Goal: Task Accomplishment & Management: Complete application form

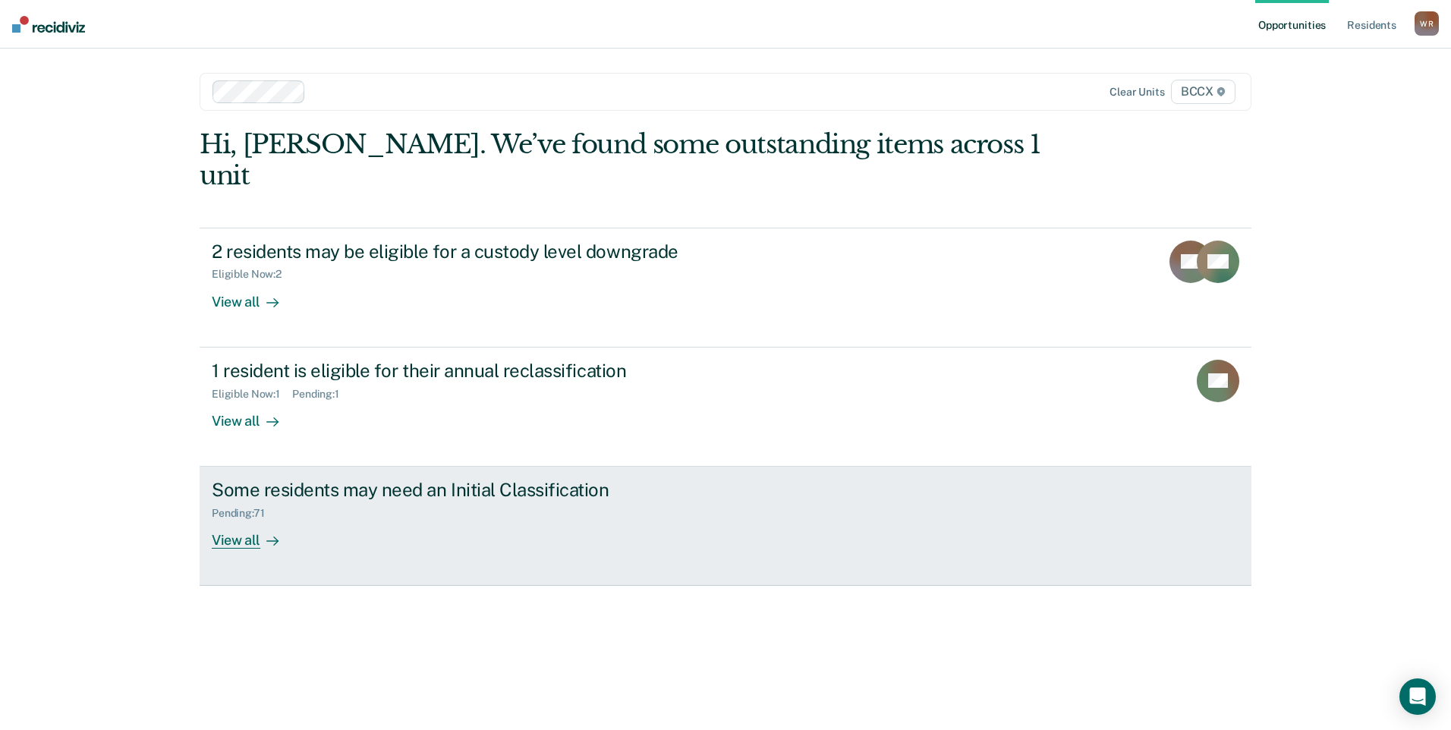
click at [470, 501] on div "Pending : 71" at bounding box center [478, 510] width 533 height 19
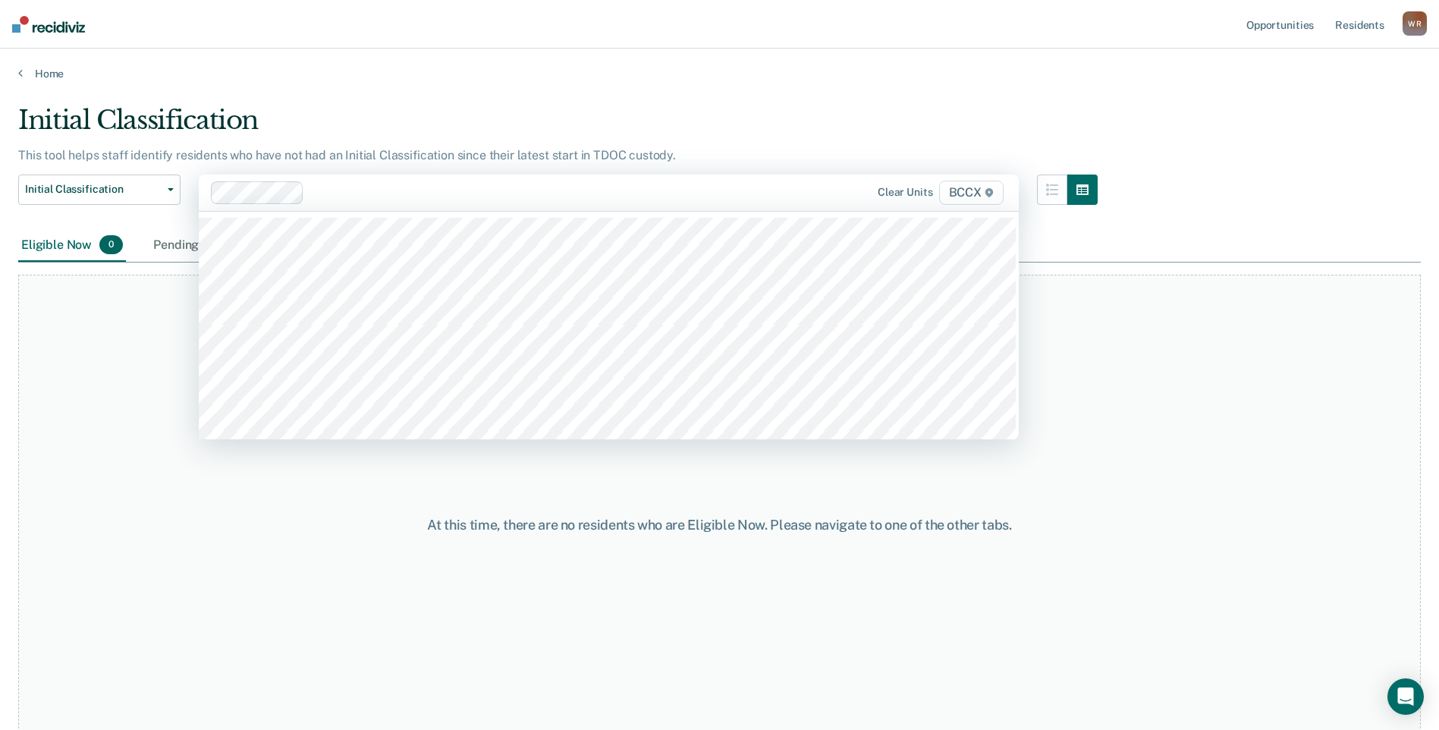
click at [351, 189] on div at bounding box center [538, 192] width 456 height 17
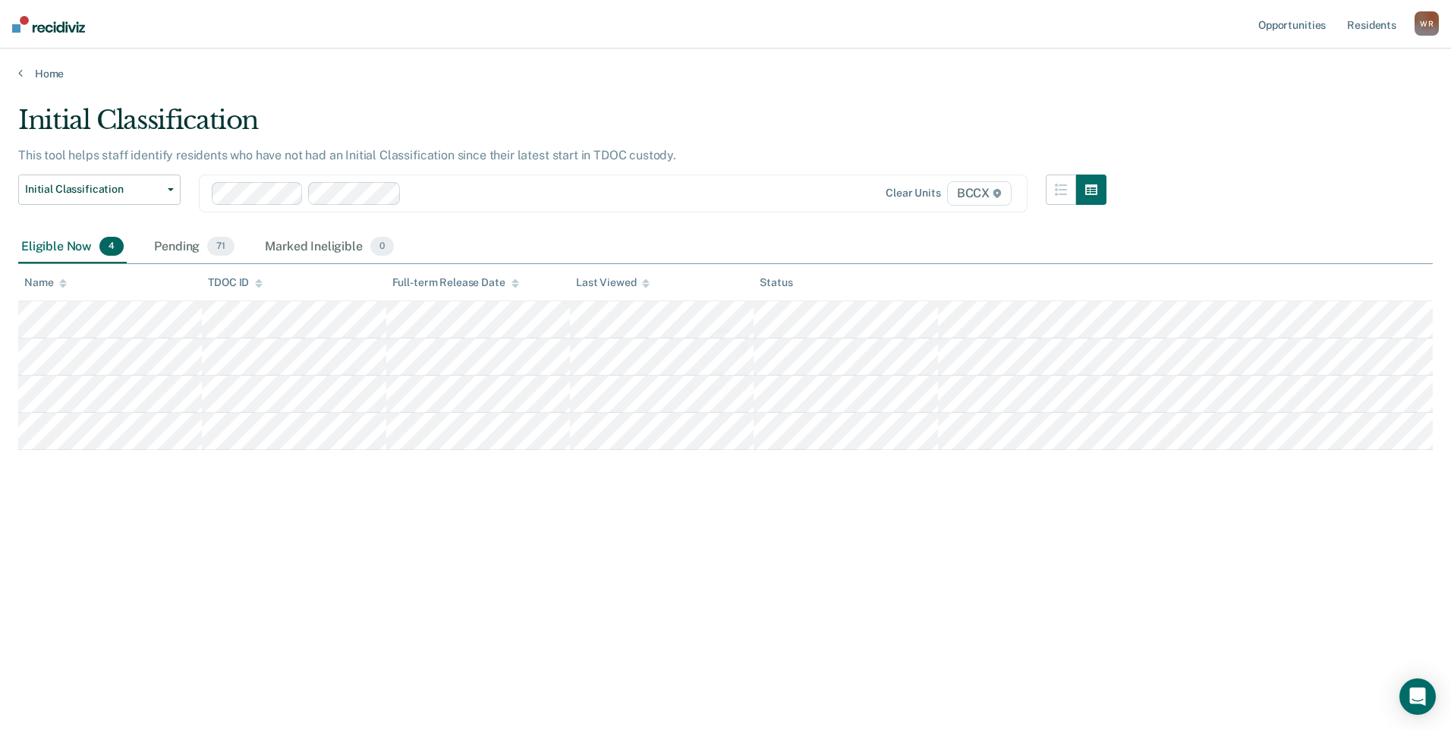
click at [289, 193] on div "Loading data..." at bounding box center [725, 360] width 1414 height 511
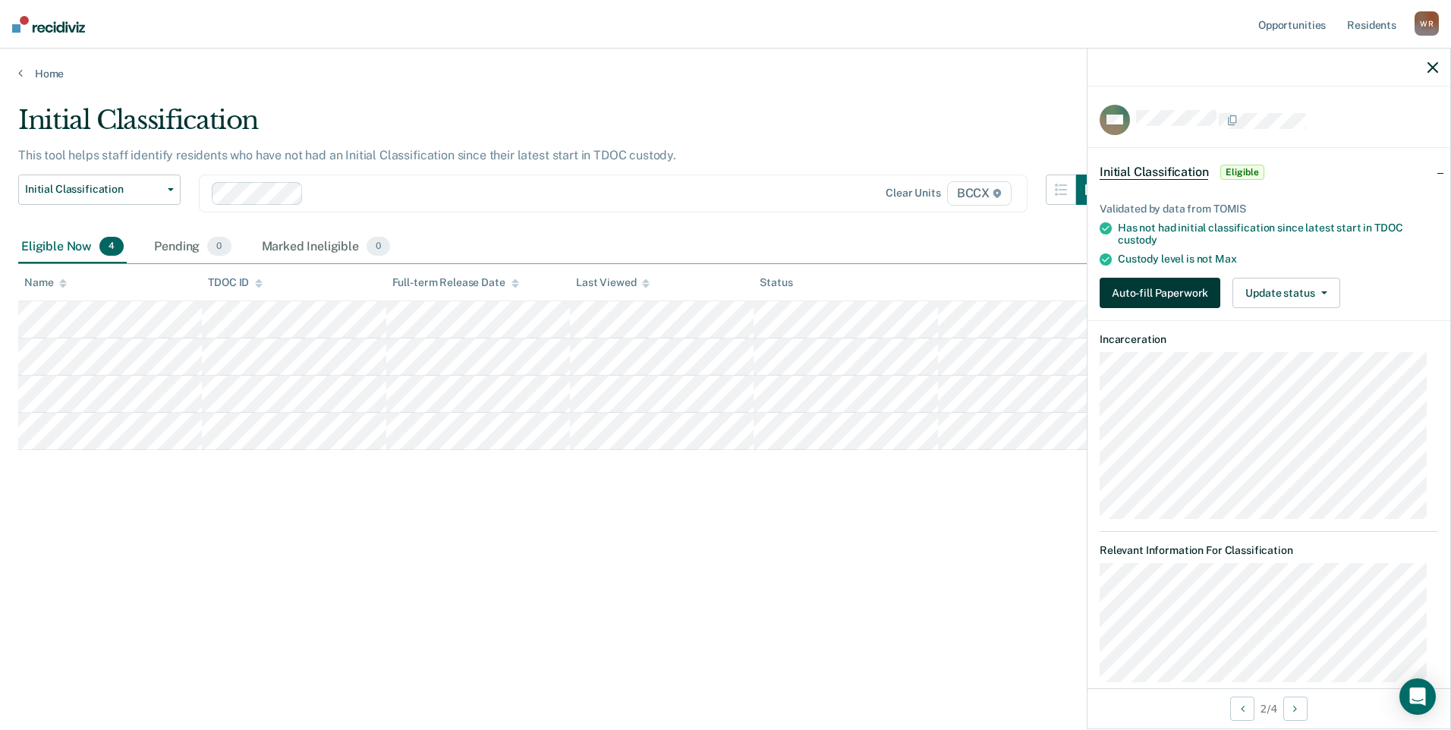
click at [1184, 300] on button "Auto-fill Paperwork" at bounding box center [1159, 293] width 121 height 30
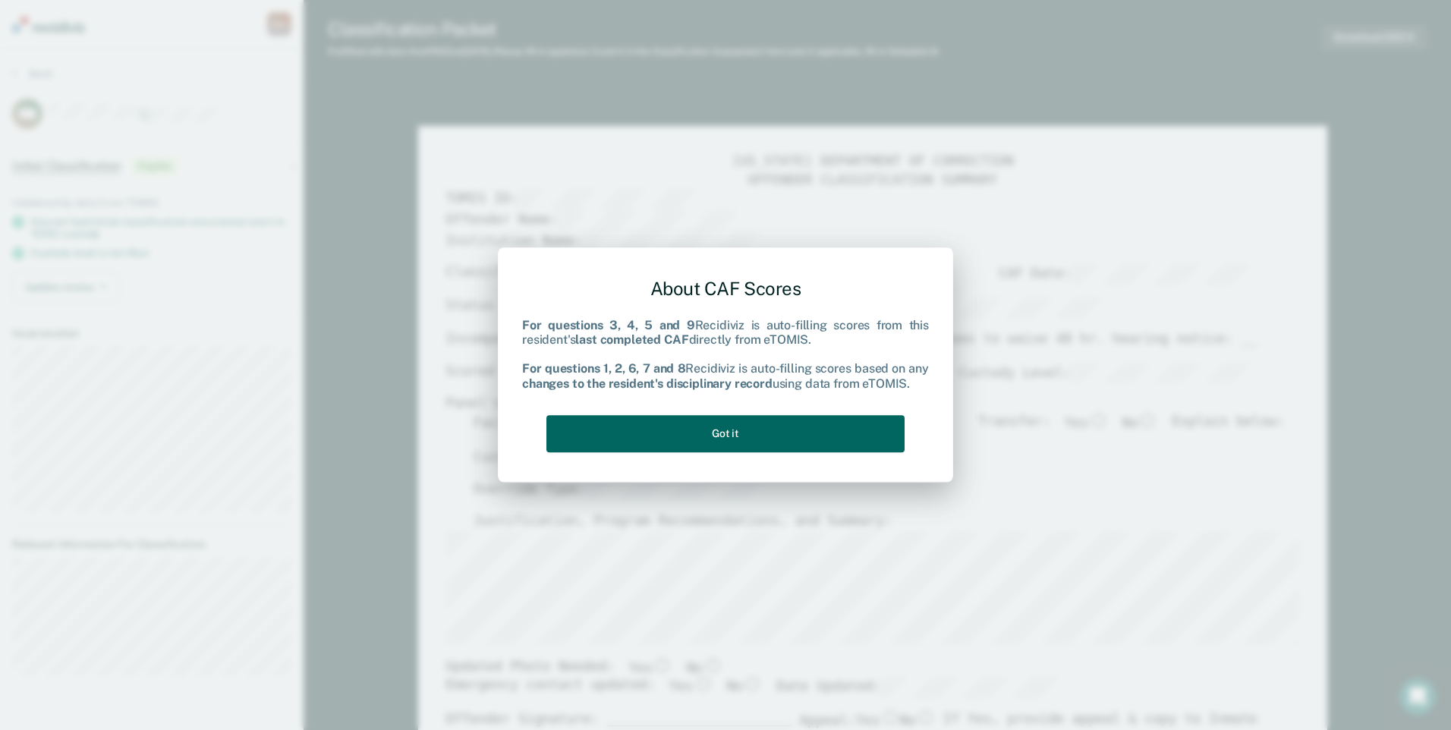
click at [612, 436] on button "Got it" at bounding box center [725, 433] width 358 height 37
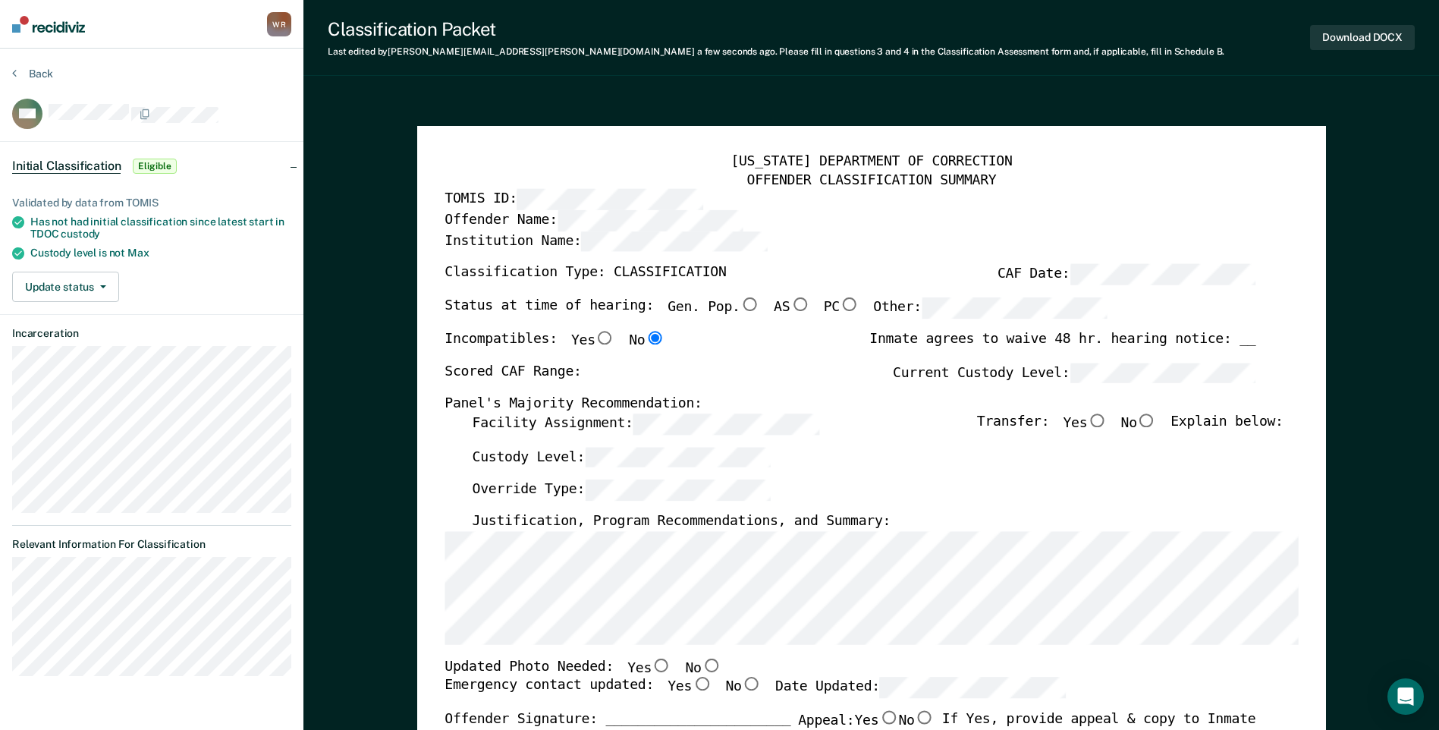
click at [701, 664] on input "No" at bounding box center [711, 665] width 20 height 14
type textarea "x"
radio input "true"
click at [692, 683] on input "Yes" at bounding box center [702, 685] width 20 height 14
type textarea "x"
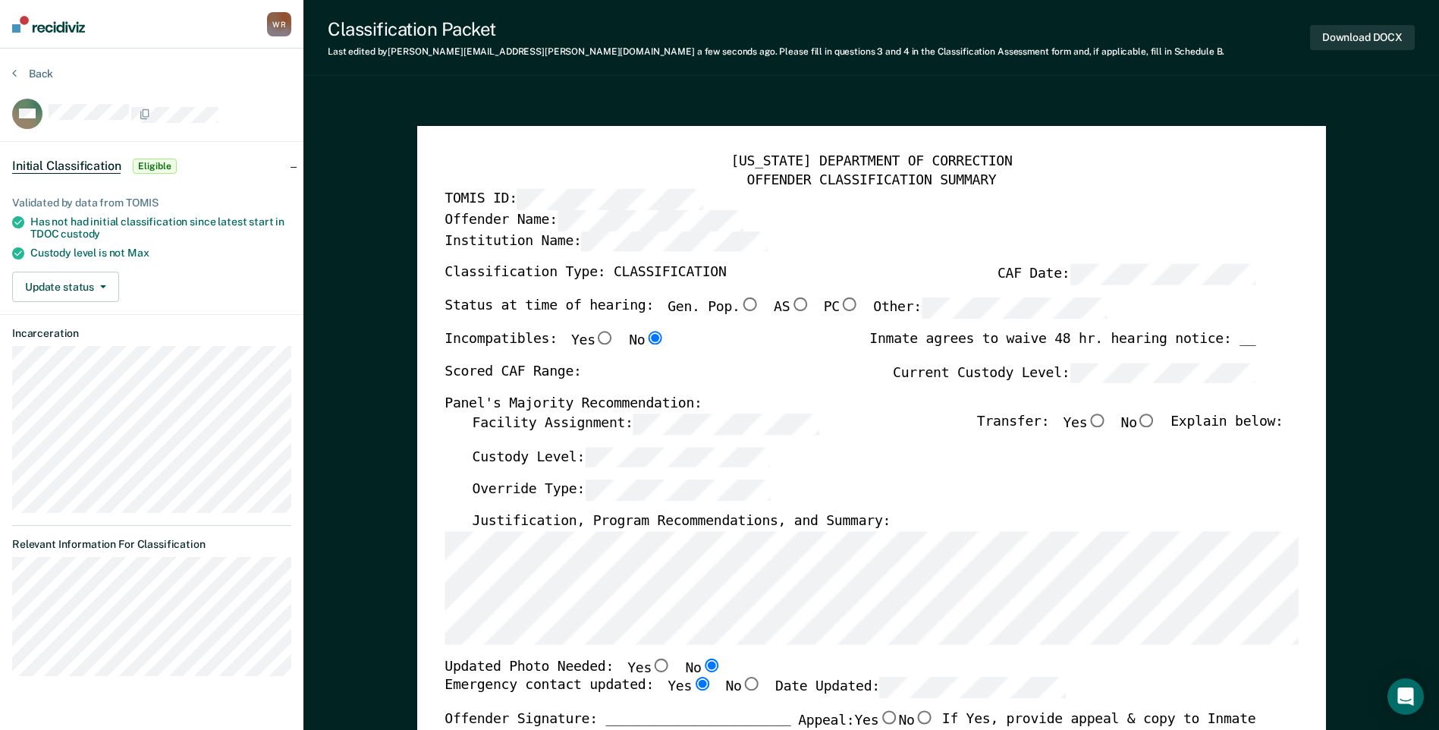
radio input "true"
click at [1366, 42] on button "Download DOCX" at bounding box center [1362, 37] width 105 height 25
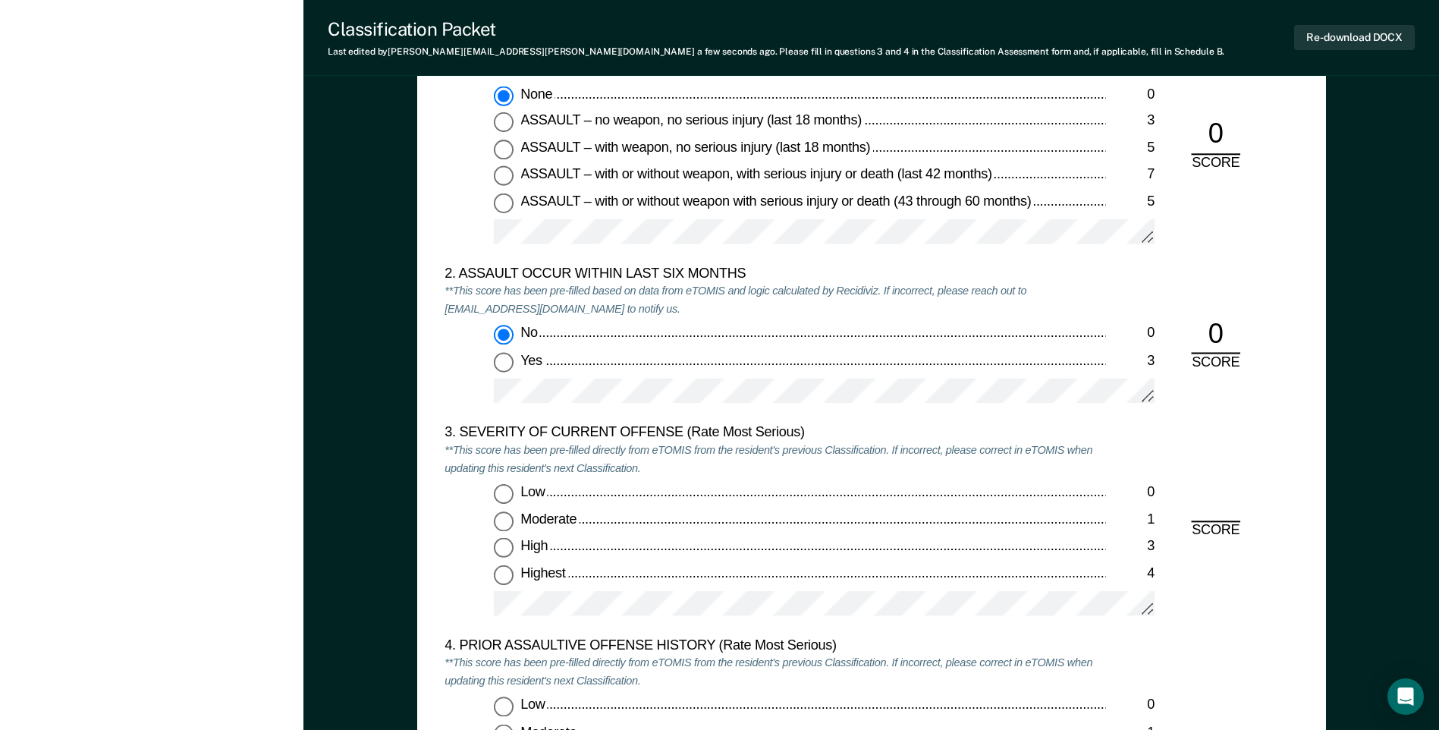
scroll to position [1669, 0]
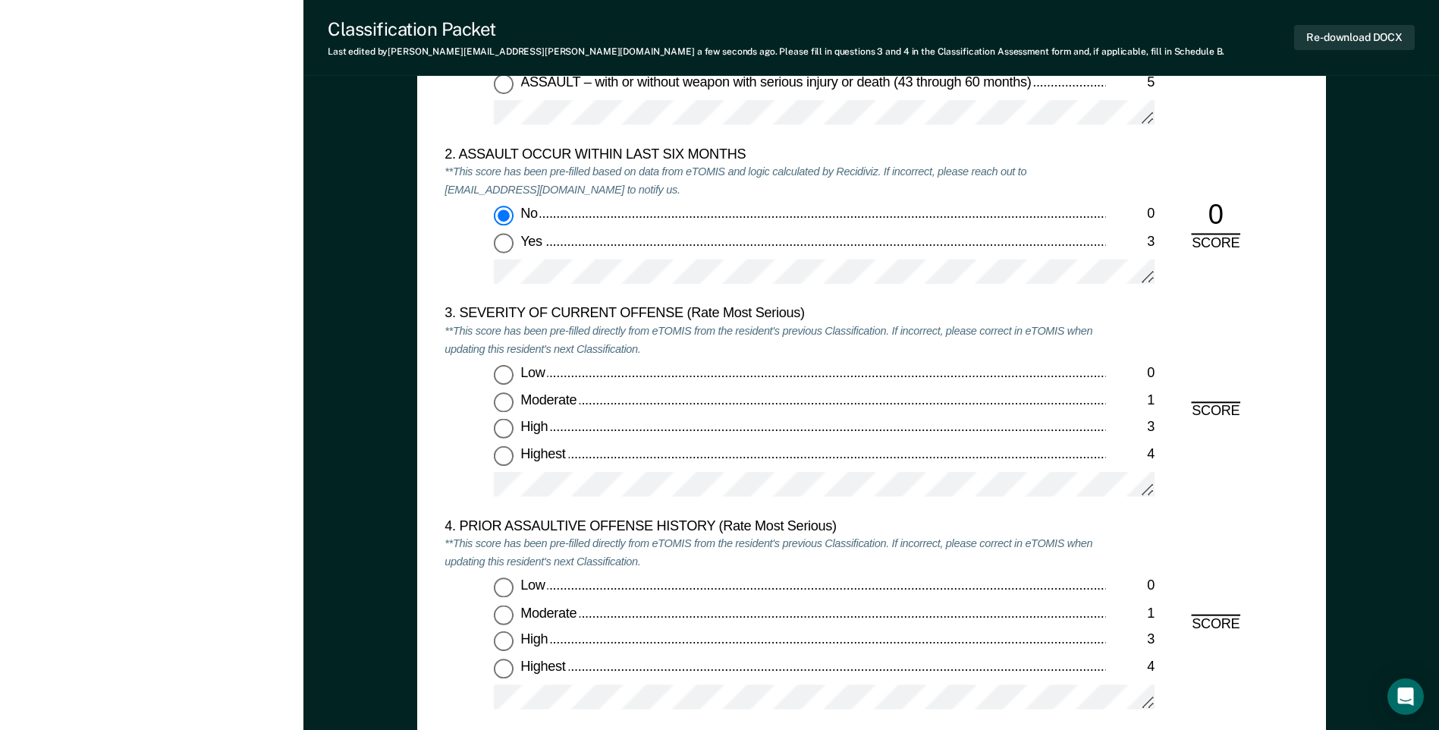
click at [508, 451] on input "Highest 4" at bounding box center [504, 455] width 20 height 20
type textarea "x"
radio input "true"
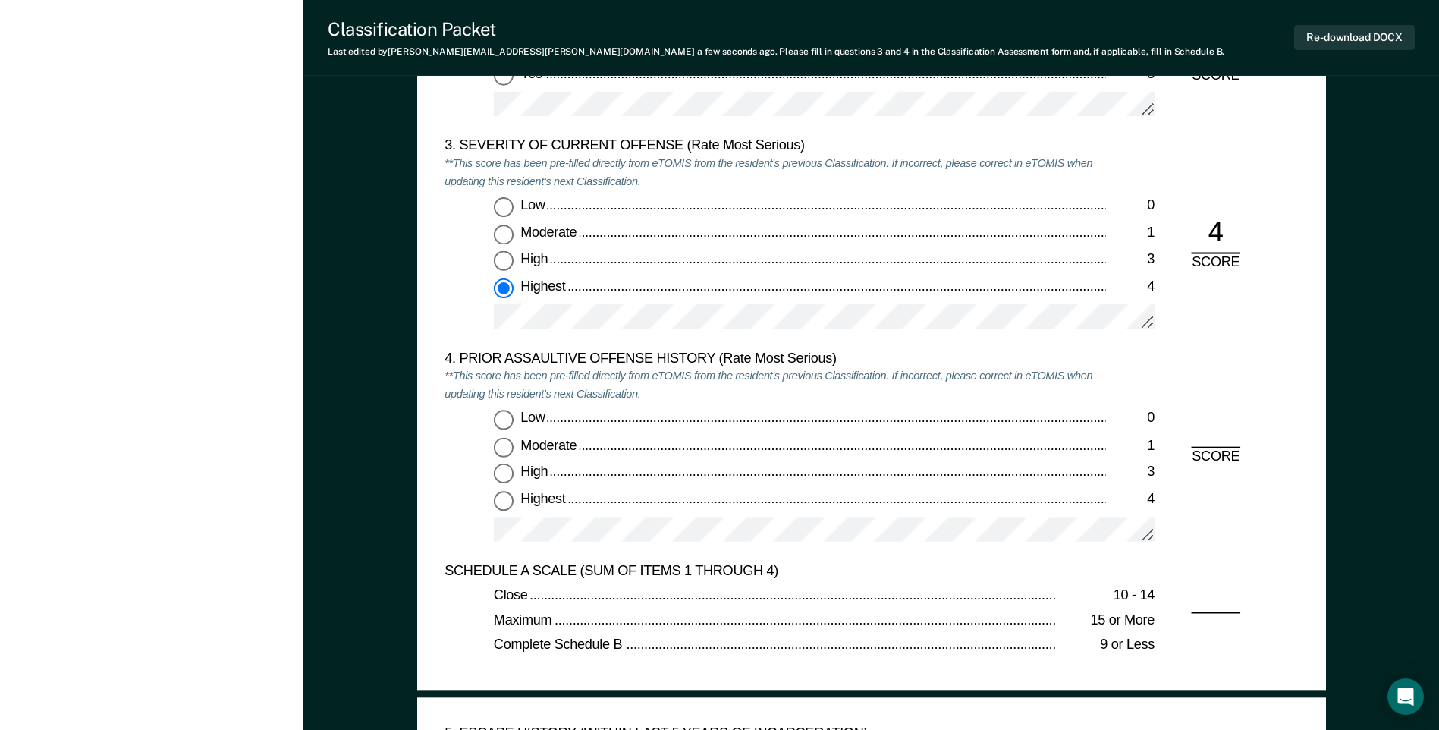
scroll to position [1897, 0]
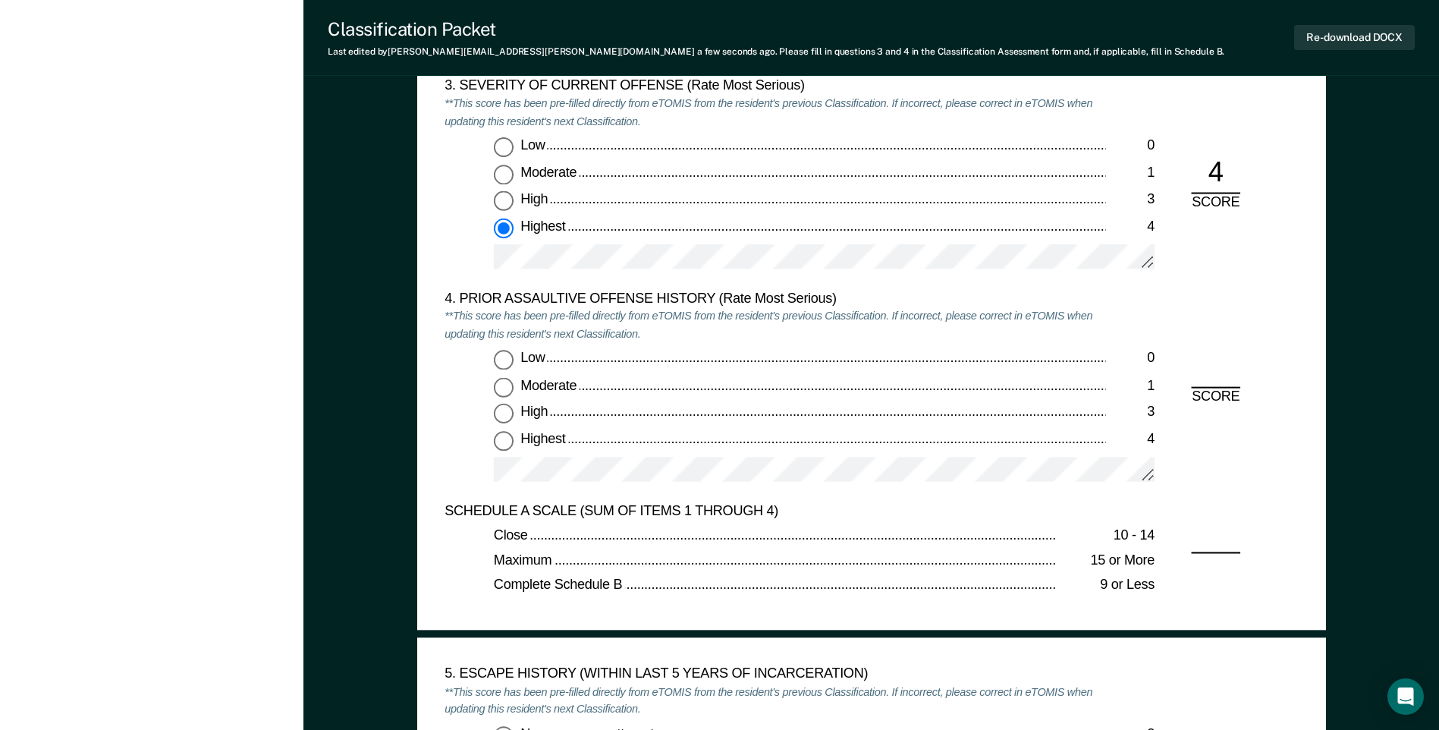
click at [504, 361] on input "Low 0" at bounding box center [504, 361] width 20 height 20
type textarea "x"
radio input "true"
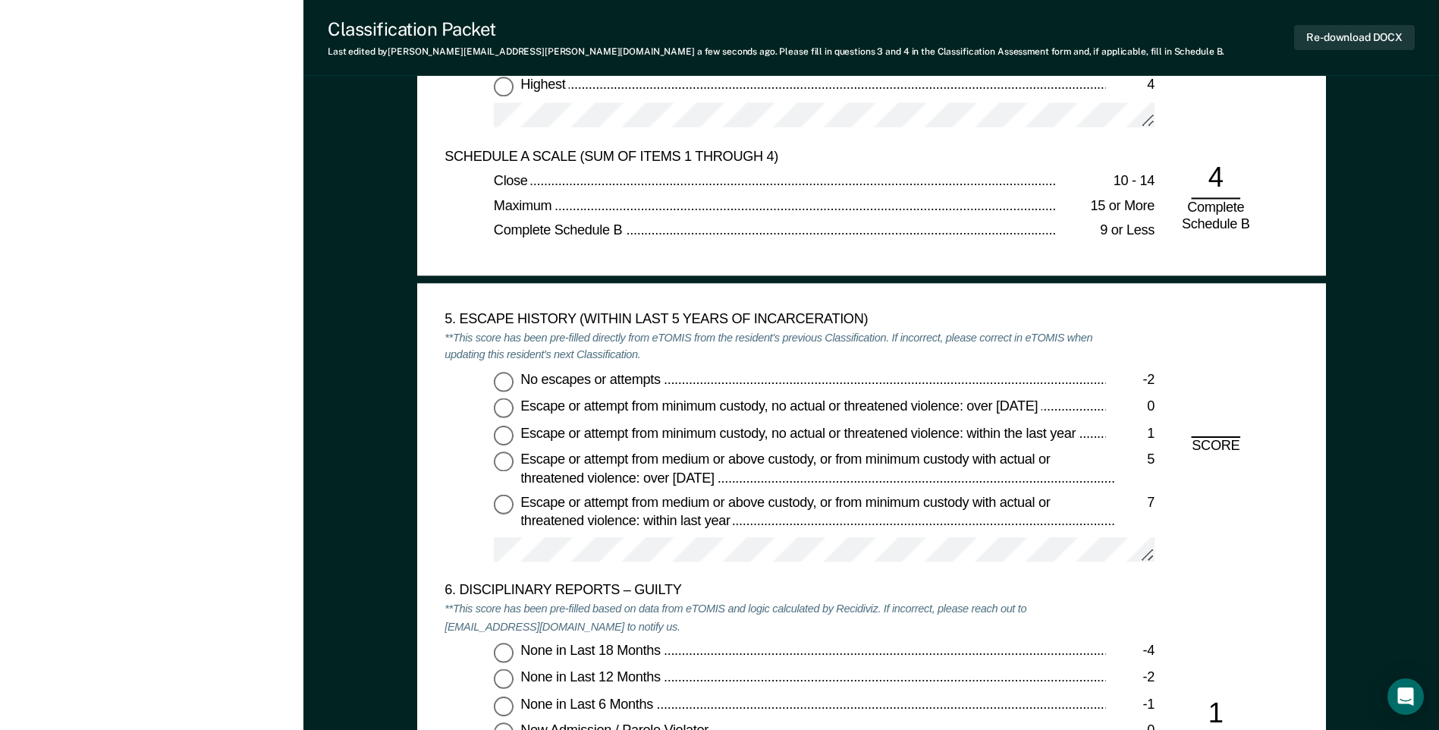
scroll to position [2352, 0]
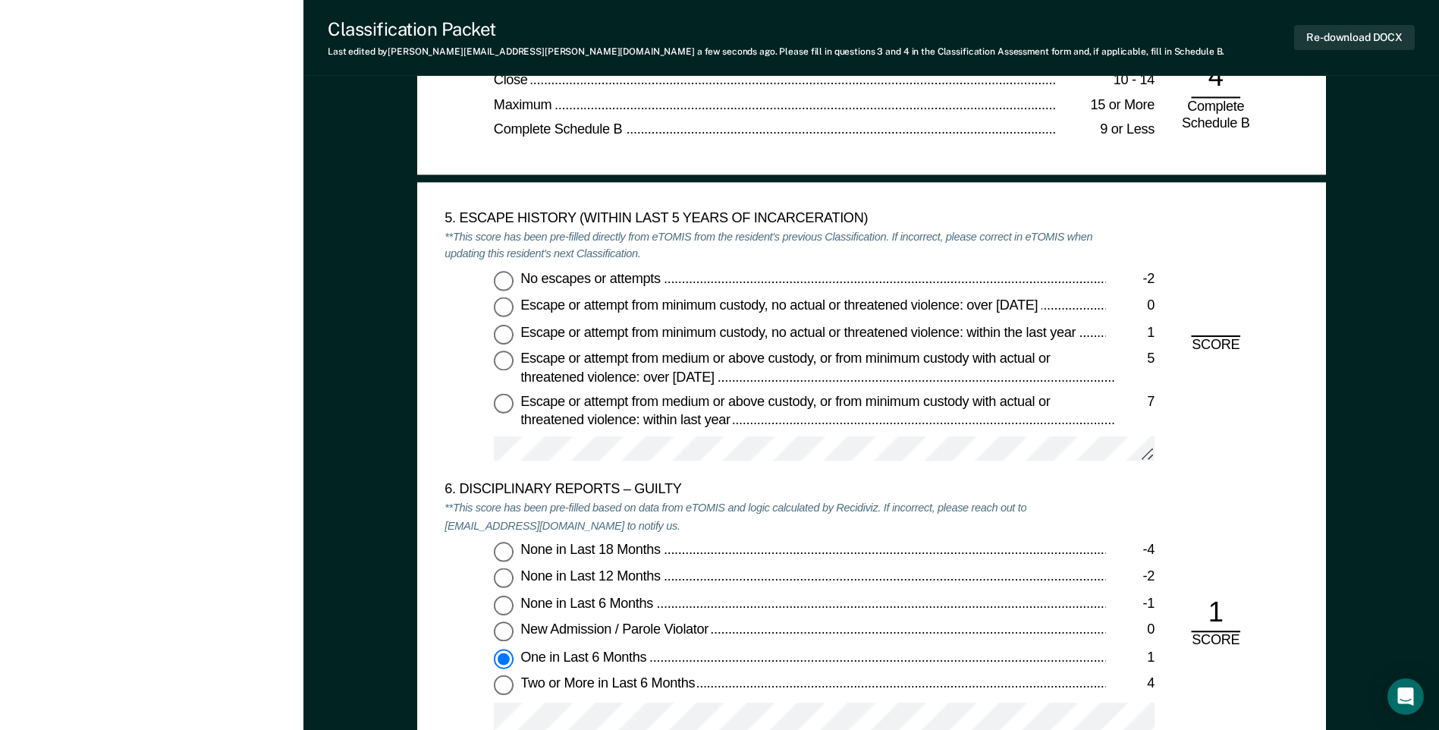
click at [505, 281] on input "No escapes or attempts -2" at bounding box center [504, 280] width 20 height 20
type textarea "x"
radio input "true"
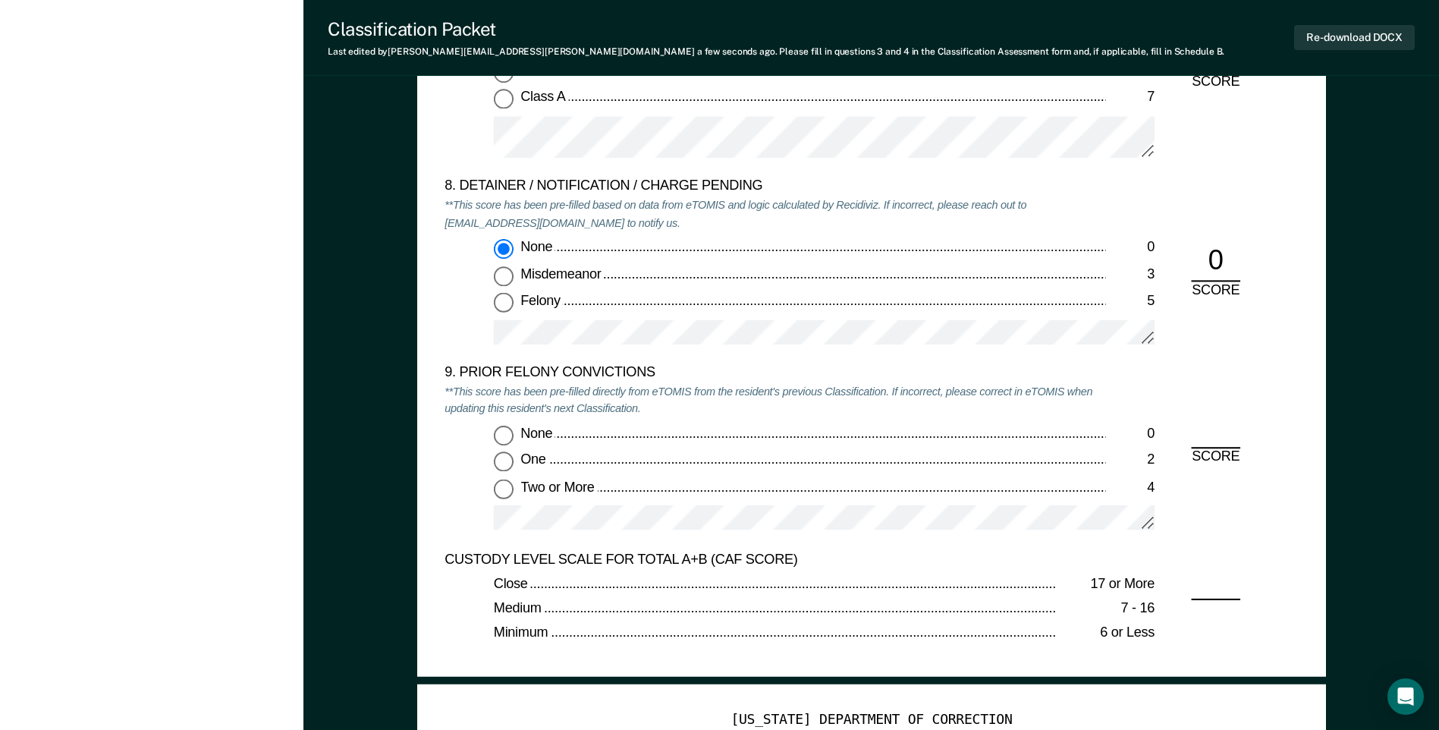
scroll to position [3187, 0]
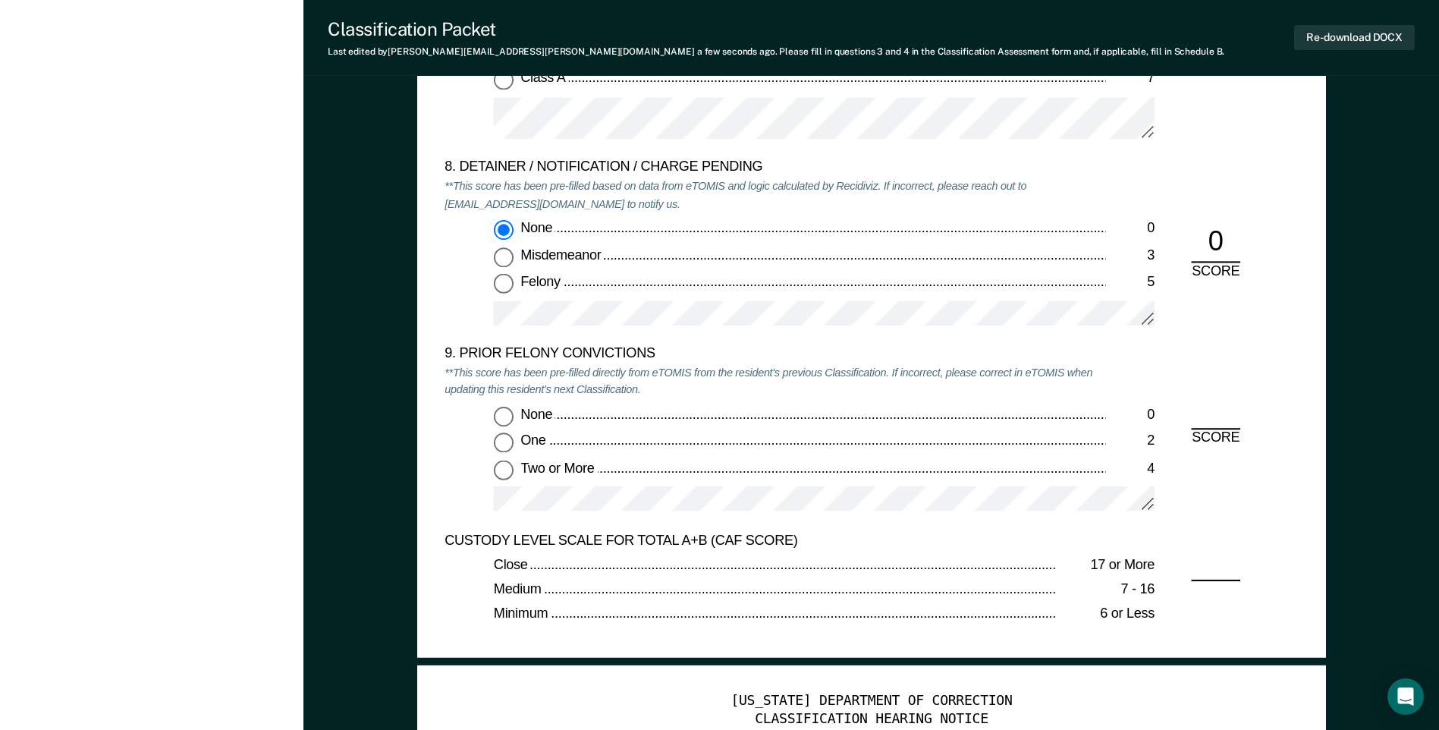
click at [505, 419] on input "None 0" at bounding box center [504, 416] width 20 height 20
type textarea "x"
radio input "true"
type textarea "x"
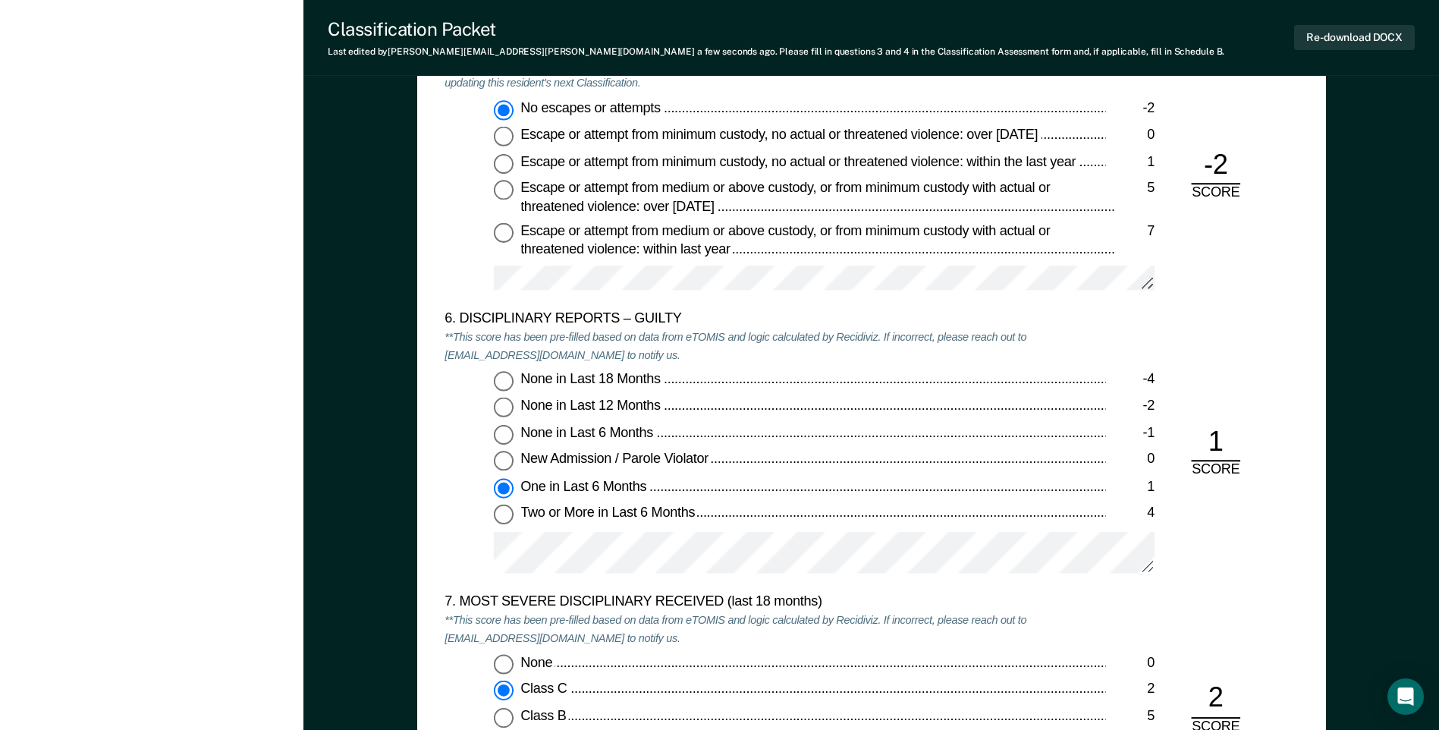
scroll to position [2276, 0]
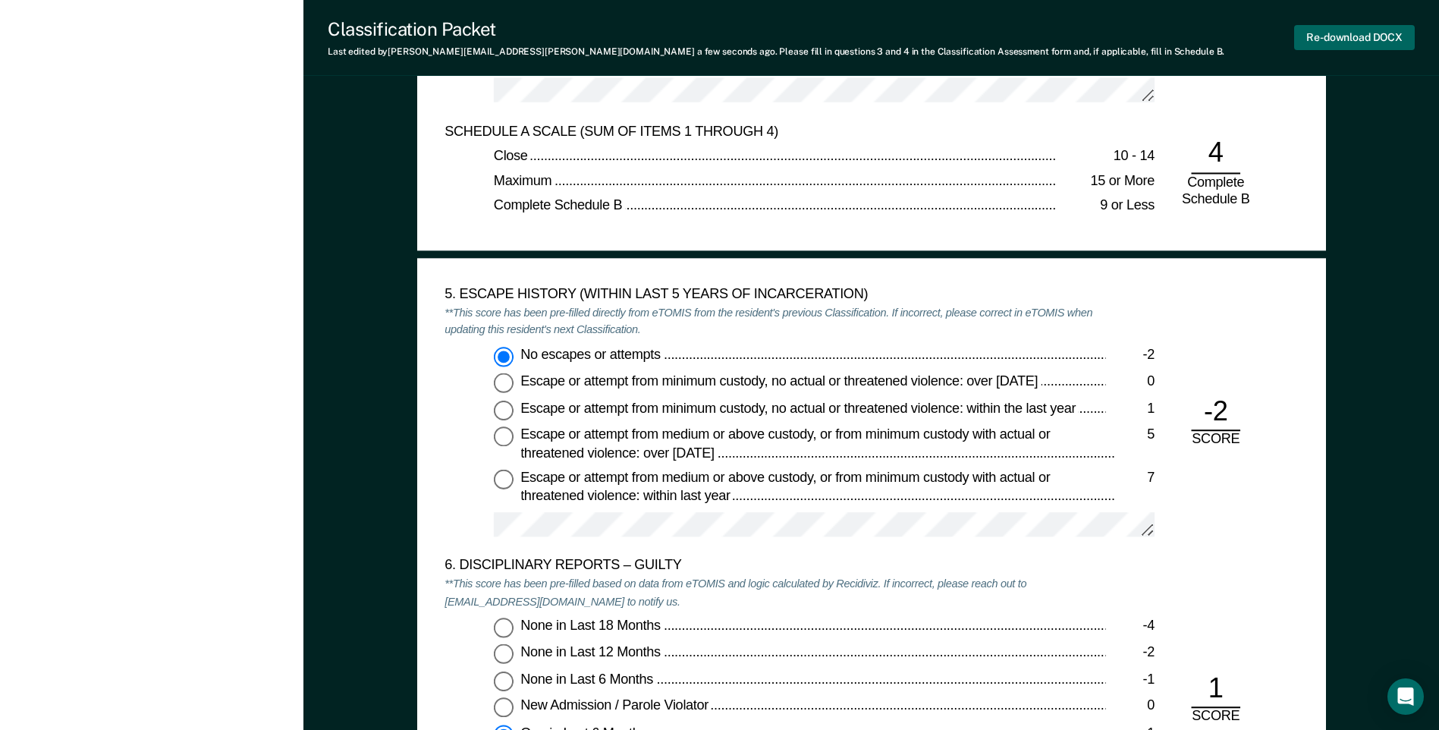
click at [1352, 36] on button "Re-download DOCX" at bounding box center [1354, 37] width 121 height 25
